Goal: Navigation & Orientation: Go to known website

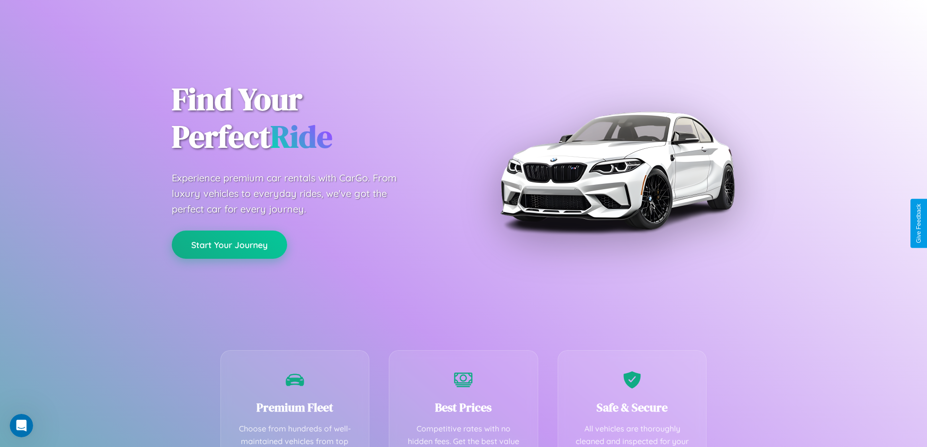
click at [229, 245] on button "Start Your Journey" at bounding box center [229, 245] width 115 height 28
click at [229, 244] on button "Start Your Journey" at bounding box center [229, 245] width 115 height 28
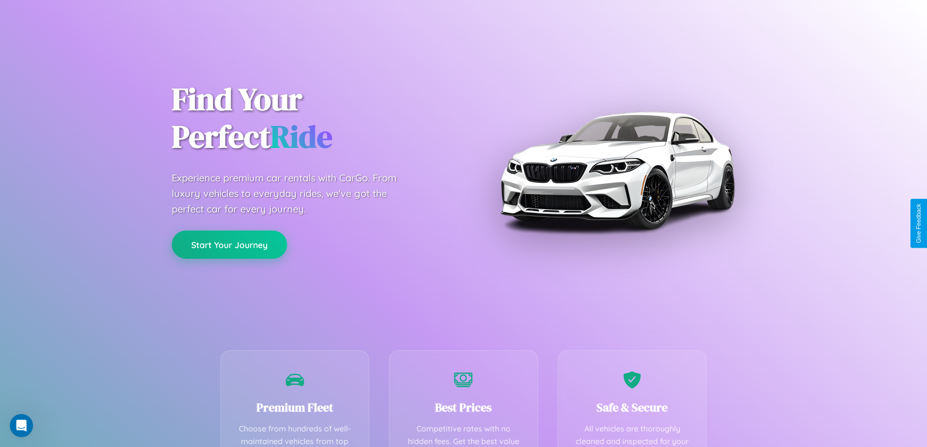
click at [229, 244] on button "Start Your Journey" at bounding box center [229, 245] width 115 height 28
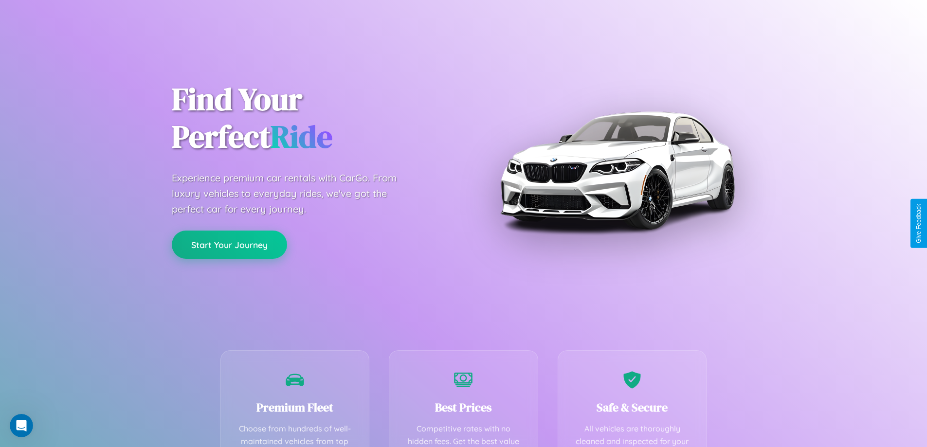
click at [229, 244] on button "Start Your Journey" at bounding box center [229, 245] width 115 height 28
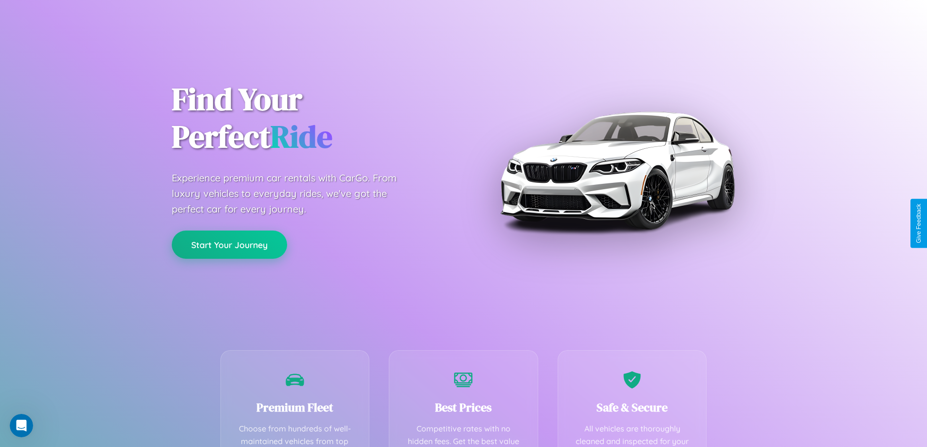
click at [229, 244] on button "Start Your Journey" at bounding box center [229, 245] width 115 height 28
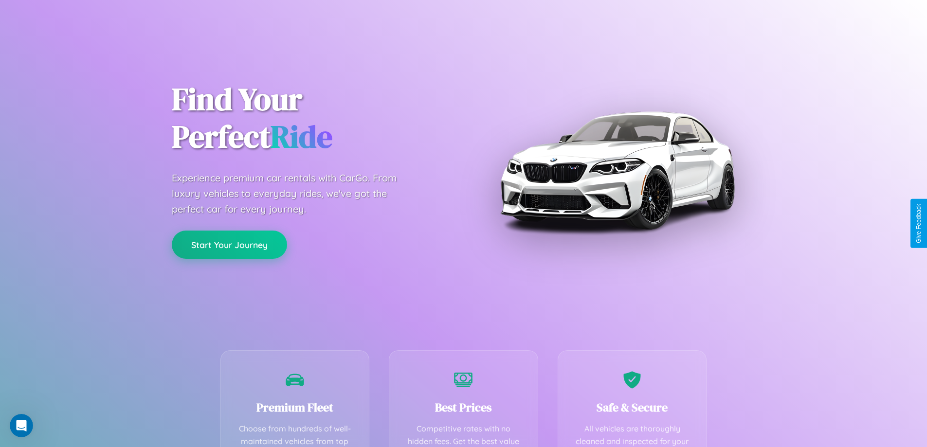
click at [229, 244] on button "Start Your Journey" at bounding box center [229, 245] width 115 height 28
